Goal: Transaction & Acquisition: Book appointment/travel/reservation

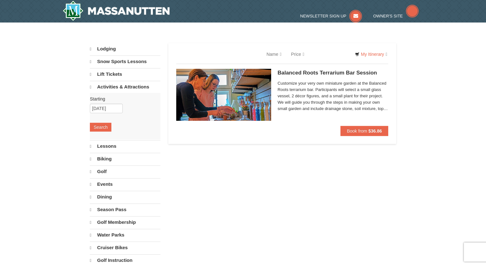
select select "10"
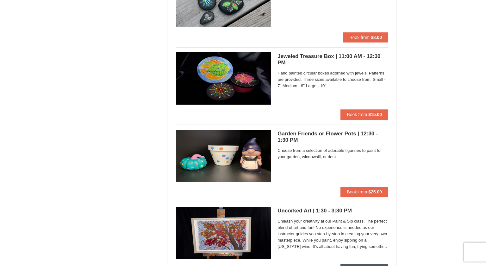
scroll to position [507, 0]
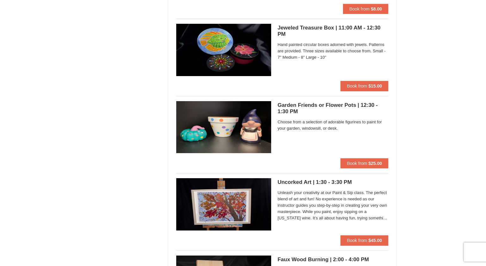
click at [338, 207] on span "Unleash your creativity at our Paint & Sip class. The perfect blend of art and …" at bounding box center [333, 205] width 111 height 32
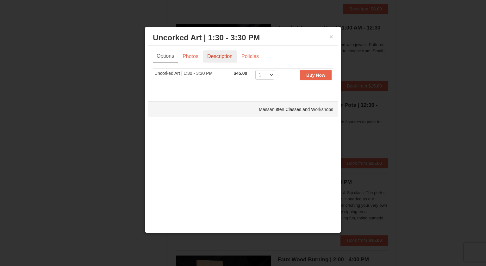
click at [216, 55] on link "Description" at bounding box center [220, 56] width 34 height 12
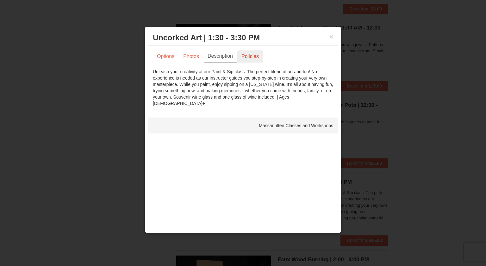
click at [247, 52] on link "Policies" at bounding box center [250, 56] width 26 height 12
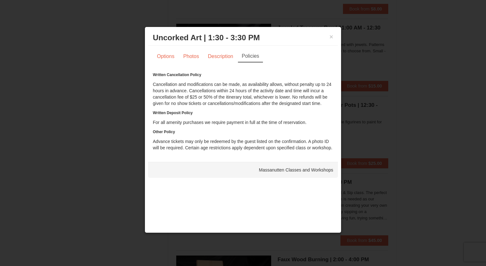
click at [480, 91] on div at bounding box center [243, 133] width 486 height 266
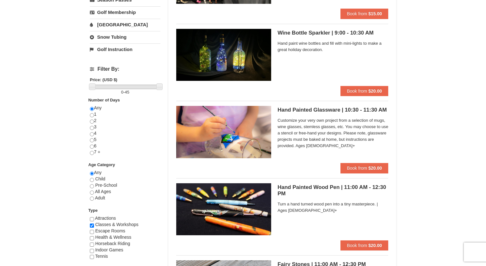
scroll to position [0, 0]
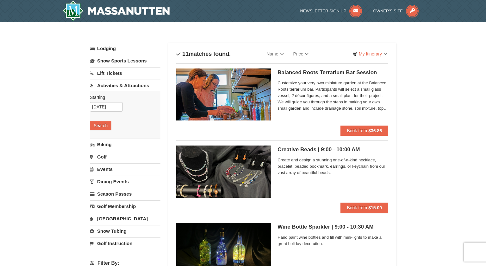
click at [109, 85] on link "Activities & Attractions" at bounding box center [125, 85] width 71 height 12
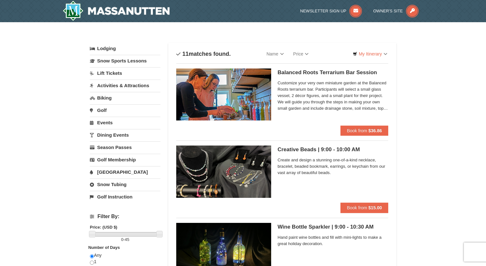
click at [103, 136] on link "Dining Events" at bounding box center [125, 135] width 71 height 12
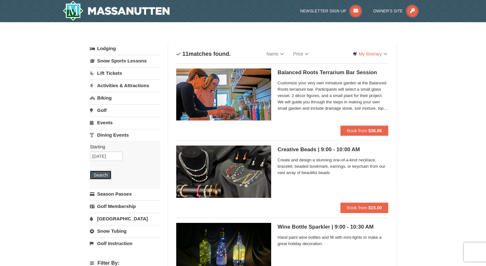
click at [106, 176] on button "Search" at bounding box center [101, 174] width 22 height 9
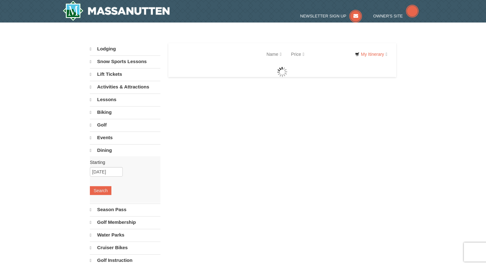
select select "10"
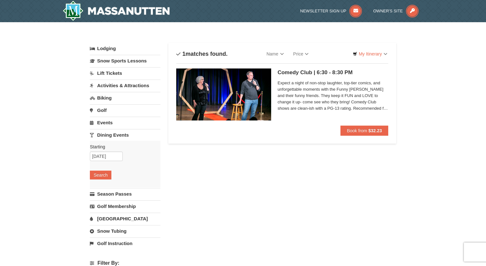
click at [360, 104] on span "Expect a night of non-stop laughter, top-tier comics, and unforgettable moments…" at bounding box center [333, 96] width 111 height 32
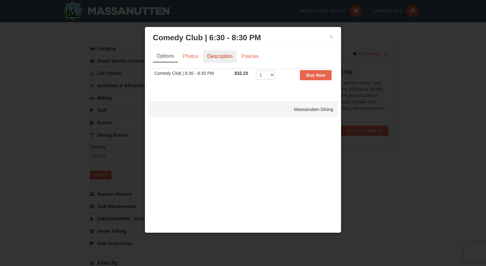
click at [222, 55] on link "Description" at bounding box center [220, 56] width 34 height 12
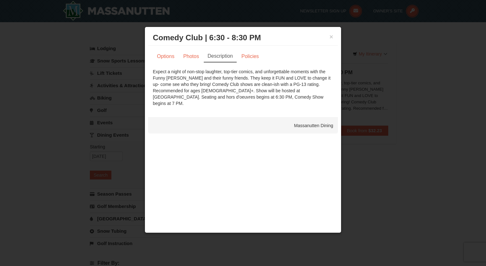
click at [445, 133] on div at bounding box center [243, 133] width 486 height 266
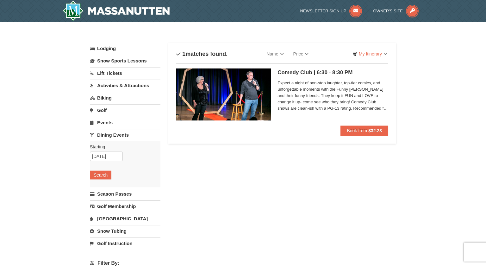
click at [115, 86] on link "Activities & Attractions" at bounding box center [125, 85] width 71 height 12
click at [105, 125] on button "Search" at bounding box center [101, 125] width 22 height 9
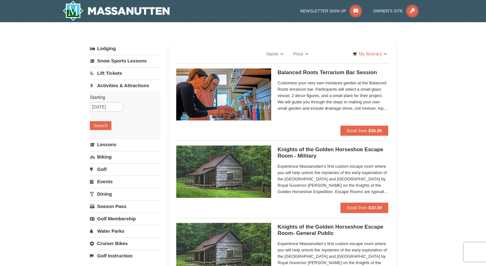
select select "10"
